Goal: Task Accomplishment & Management: Use online tool/utility

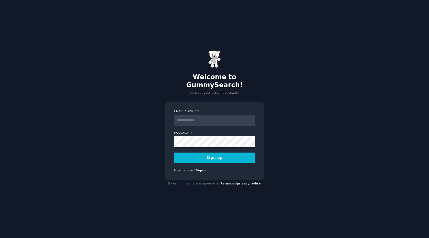
click at [214, 116] on input "Email Address" at bounding box center [214, 119] width 81 height 11
type input "**********"
click at [232, 156] on button "Sign up" at bounding box center [214, 157] width 81 height 11
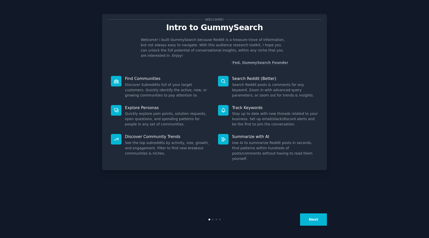
click at [316, 221] on button "Next" at bounding box center [313, 219] width 27 height 12
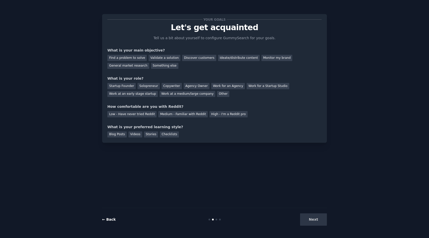
click at [106, 221] on link "← Back" at bounding box center [109, 219] width 14 height 4
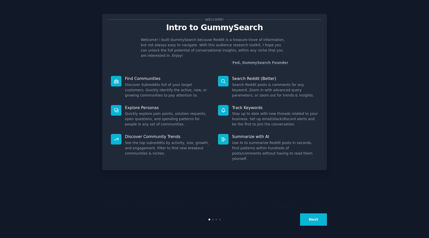
click at [314, 216] on button "Next" at bounding box center [313, 219] width 27 height 12
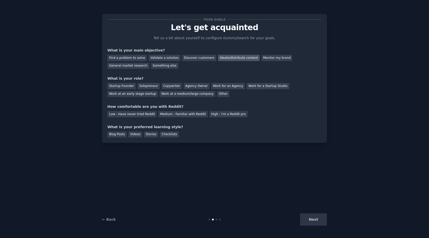
click at [230, 56] on div "Ideate/distribute content" at bounding box center [239, 58] width 42 height 6
click at [137, 67] on div "General market research" at bounding box center [128, 66] width 42 height 6
click at [236, 57] on div "Ideate/distribute content" at bounding box center [239, 58] width 42 height 6
click at [170, 85] on div "Copywriter" at bounding box center [172, 86] width 20 height 6
click at [154, 87] on div "Solopreneur" at bounding box center [149, 86] width 22 height 6
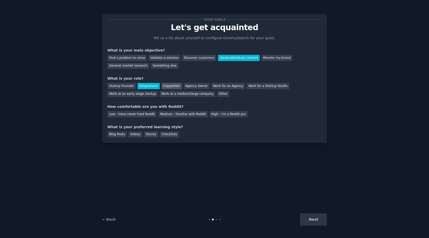
click at [168, 87] on div "Copywriter" at bounding box center [172, 86] width 20 height 6
click at [186, 115] on div "Medium - Familiar with Reddit" at bounding box center [182, 114] width 49 height 6
click at [119, 133] on div "Blog Posts" at bounding box center [116, 134] width 19 height 6
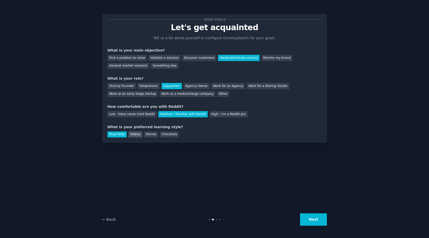
click at [133, 133] on div "Videos" at bounding box center [136, 134] width 14 height 6
click at [122, 134] on div "Blog Posts" at bounding box center [116, 134] width 19 height 6
click at [311, 218] on button "Next" at bounding box center [313, 219] width 27 height 12
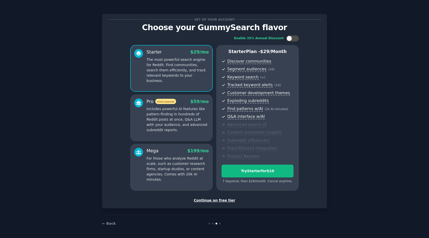
click at [214, 201] on div "Continue on free tier" at bounding box center [214, 200] width 214 height 5
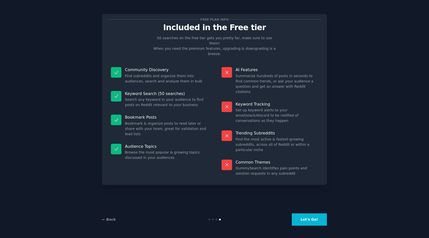
click at [315, 220] on button "Let's Go!" at bounding box center [309, 219] width 35 height 12
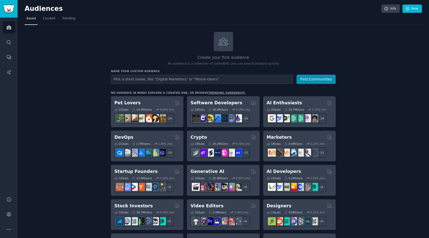
click at [259, 77] on input "text" at bounding box center [202, 79] width 182 height 9
type input "L"
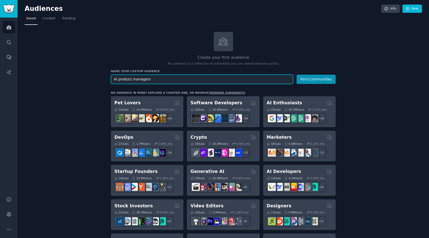
type input "AI product managers"
click at [297, 75] on button "Find Communities" at bounding box center [316, 79] width 39 height 9
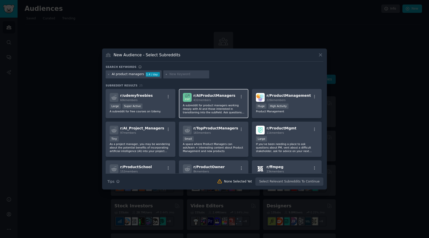
click at [224, 99] on div "432 members" at bounding box center [215, 100] width 42 height 4
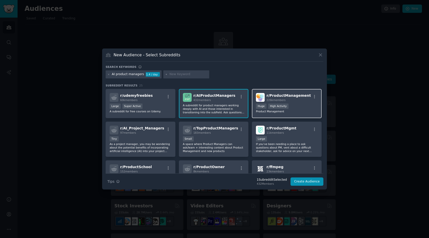
click at [283, 103] on div "r/ ProductManagement 226k members >= 80th percentile for submissions / day Huge…" at bounding box center [287, 103] width 70 height 29
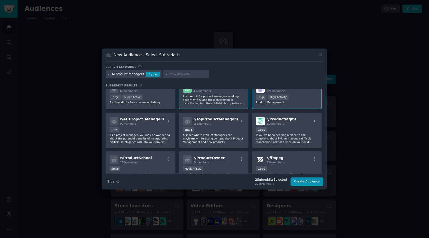
scroll to position [11, 0]
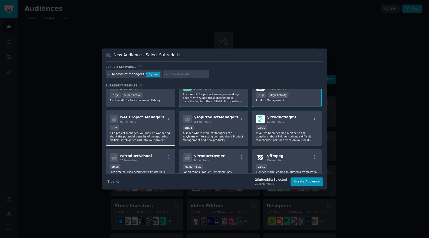
click at [152, 125] on div "Tiny" at bounding box center [141, 128] width 62 height 6
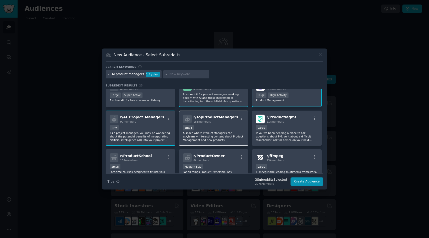
click at [229, 132] on p "A space where Product Managers can ask/learn + interesting content about Produc…" at bounding box center [214, 136] width 62 height 11
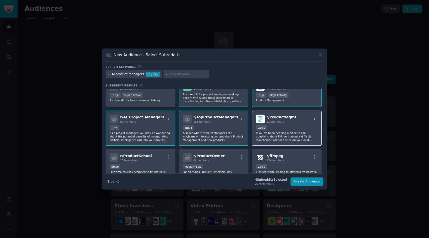
click at [286, 132] on p "If you’ve been needing a place to ask questions about PM, vent about a difficul…" at bounding box center [287, 136] width 62 height 11
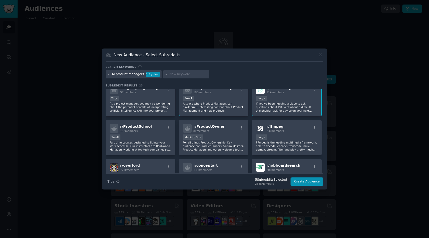
scroll to position [55, 0]
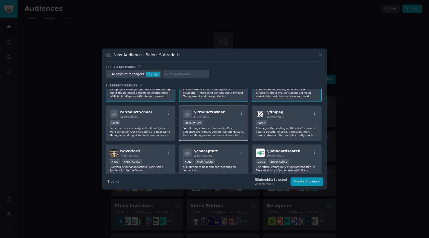
click at [226, 124] on div "Medium Size" at bounding box center [214, 123] width 62 height 6
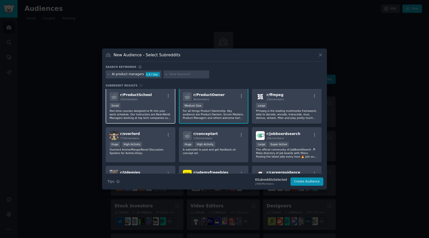
click at [147, 105] on div "Small" at bounding box center [141, 106] width 62 height 6
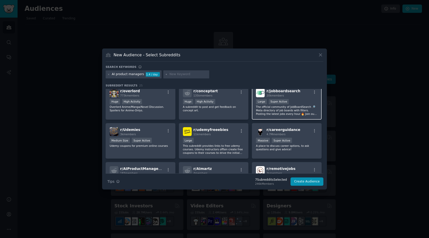
scroll to position [112, 0]
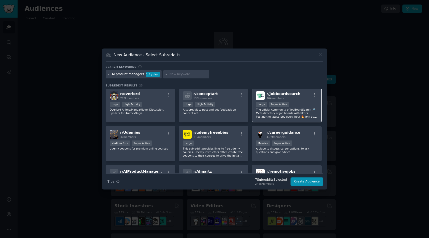
click at [294, 117] on p "The official community of JobBoardSearch 🔎 Meta directory of job boards with fi…" at bounding box center [287, 113] width 62 height 11
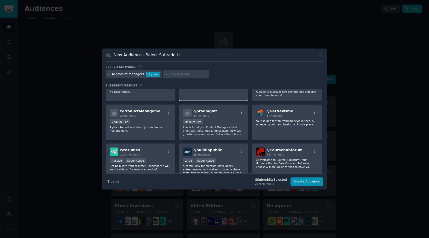
scroll to position [208, 0]
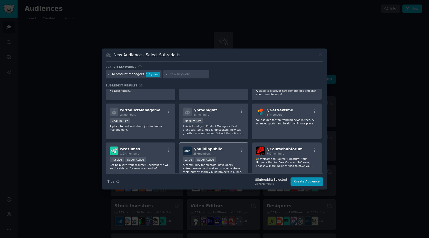
click at [229, 157] on div "r/ buildinpublic 25k members Large Super Active A community for creators, devel…" at bounding box center [214, 159] width 70 height 35
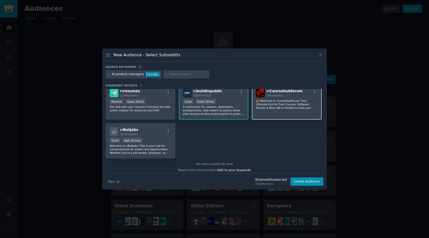
scroll to position [269, 0]
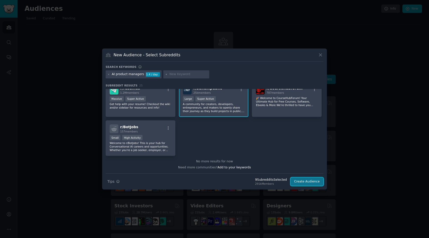
click at [301, 181] on button "Create Audience" at bounding box center [307, 181] width 33 height 9
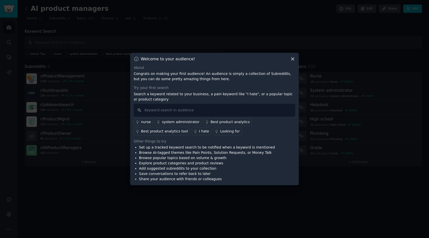
click at [293, 59] on icon at bounding box center [292, 58] width 5 height 5
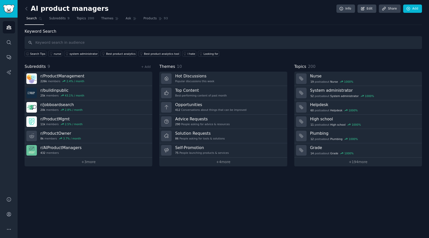
click at [220, 16] on nav "Search Subreddits 9 Topics 200 Themes Ask Products 93" at bounding box center [224, 20] width 398 height 10
